Goal: Task Accomplishment & Management: Use online tool/utility

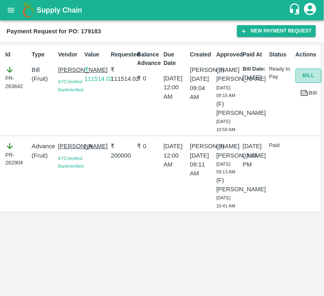
click at [310, 79] on button "Bill" at bounding box center [308, 76] width 26 height 14
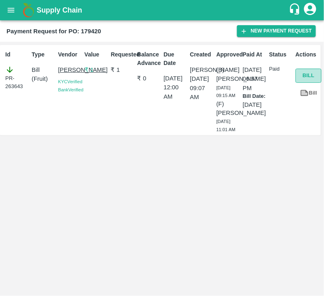
click at [309, 74] on button "Bill" at bounding box center [308, 76] width 26 height 14
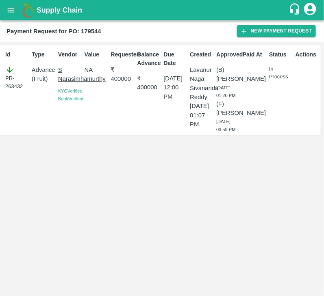
click at [144, 135] on div "Id PR-263432 Type Advance ( Fruit ) Vendor S [PERSON_NAME][GEOGRAPHIC_DATA] Ver…" at bounding box center [160, 90] width 320 height 90
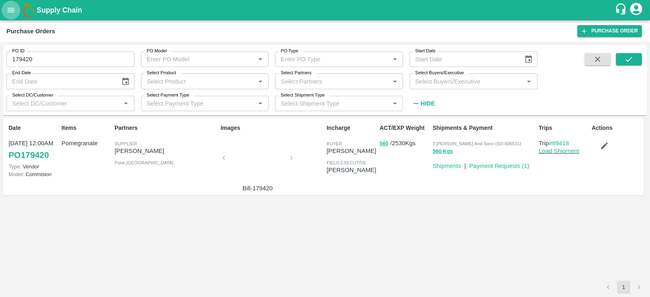
click at [11, 8] on icon "open drawer" at bounding box center [11, 10] width 7 height 4
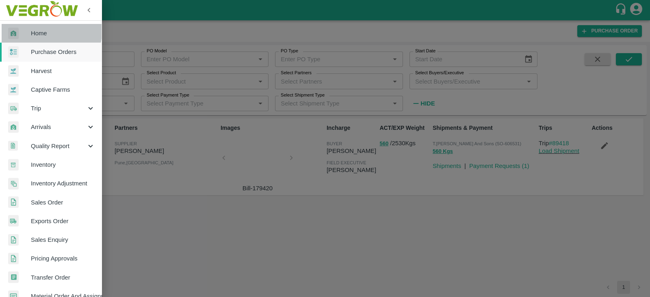
click at [41, 31] on span "Home" at bounding box center [63, 33] width 64 height 9
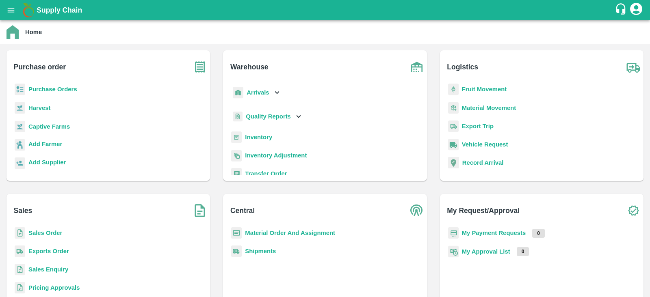
click at [48, 162] on b "Add Supplier" at bounding box center [46, 162] width 37 height 6
